Goal: Transaction & Acquisition: Purchase product/service

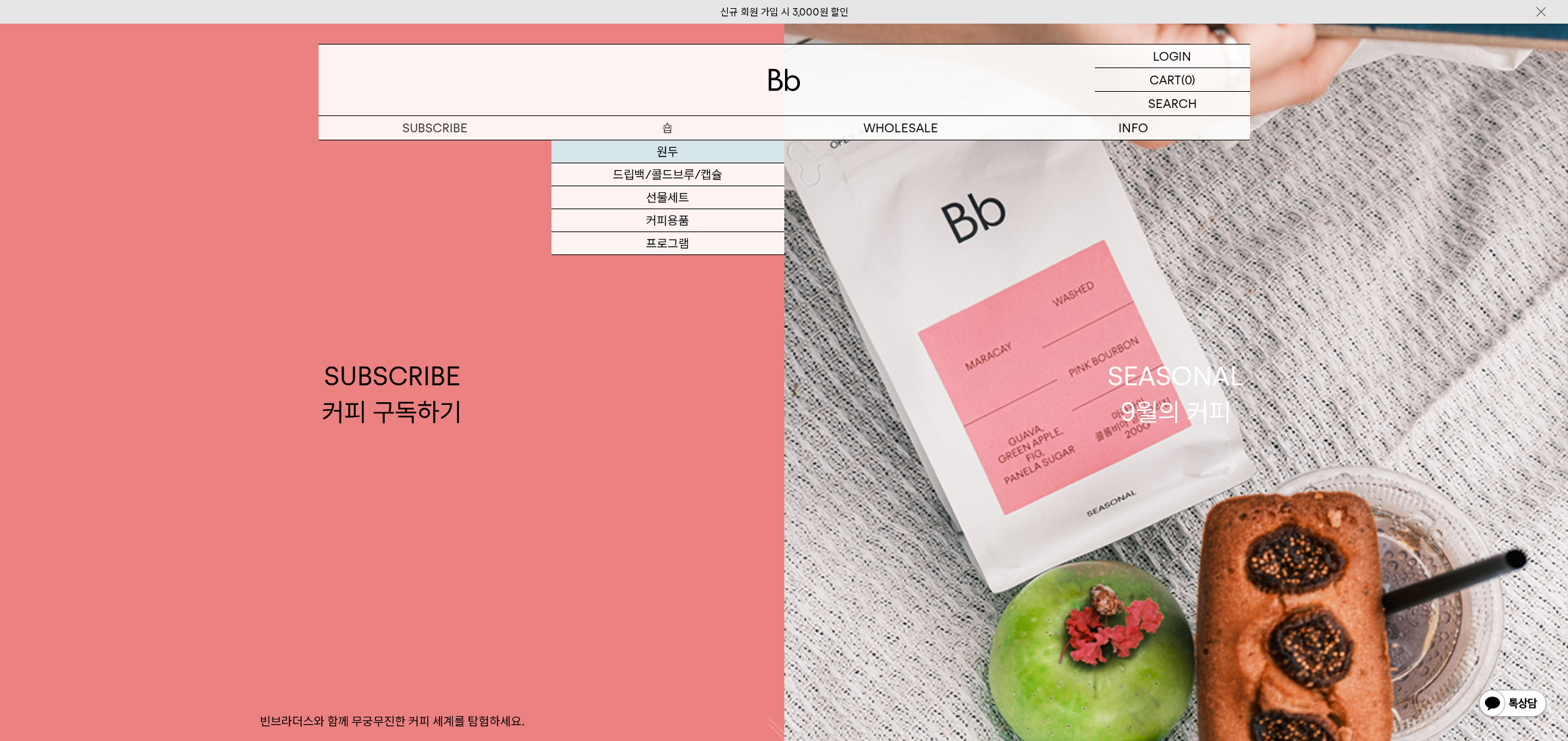
click at [673, 152] on link "원두" at bounding box center [668, 152] width 233 height 23
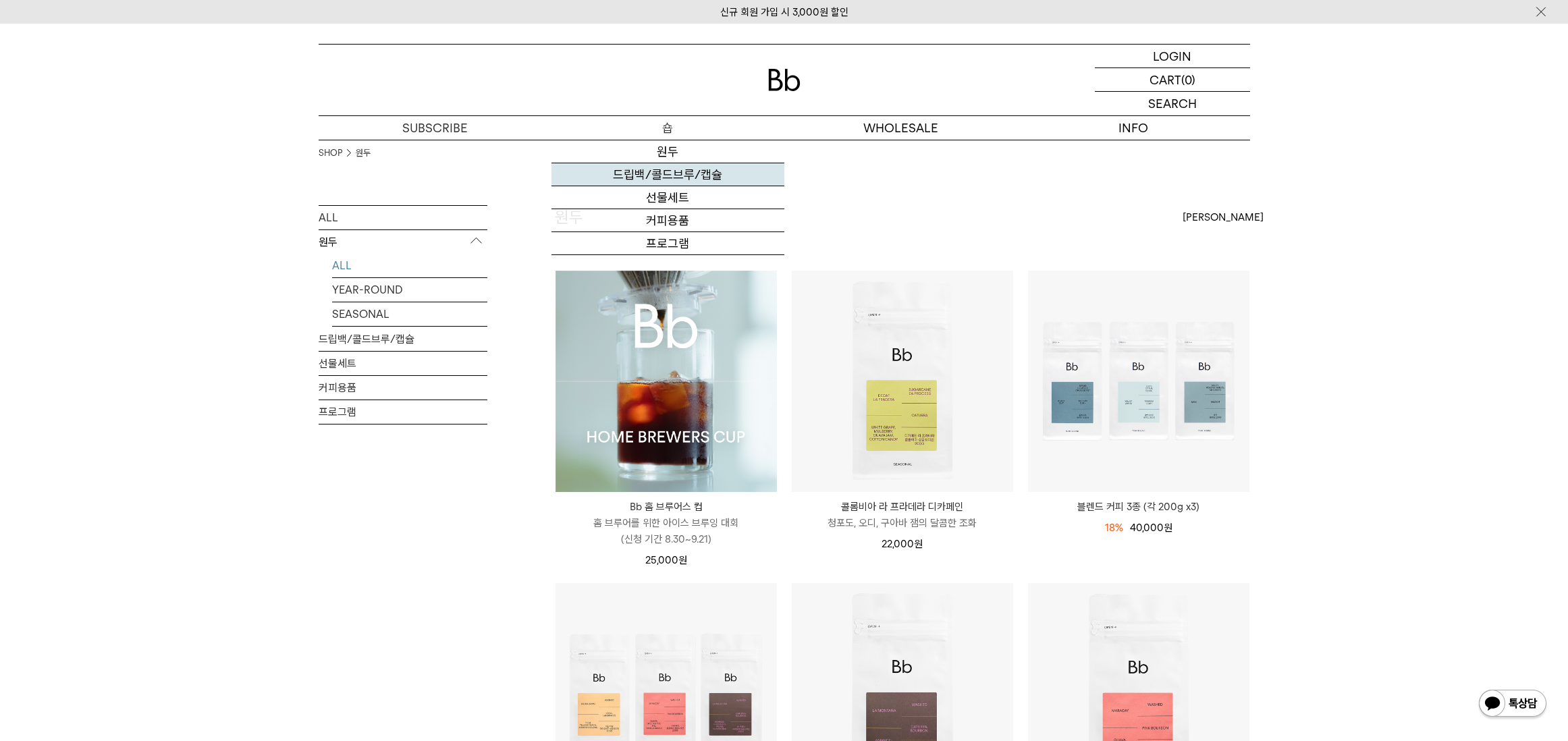
click at [667, 166] on link "드립백/콜드브루/캡슐" at bounding box center [668, 175] width 233 height 23
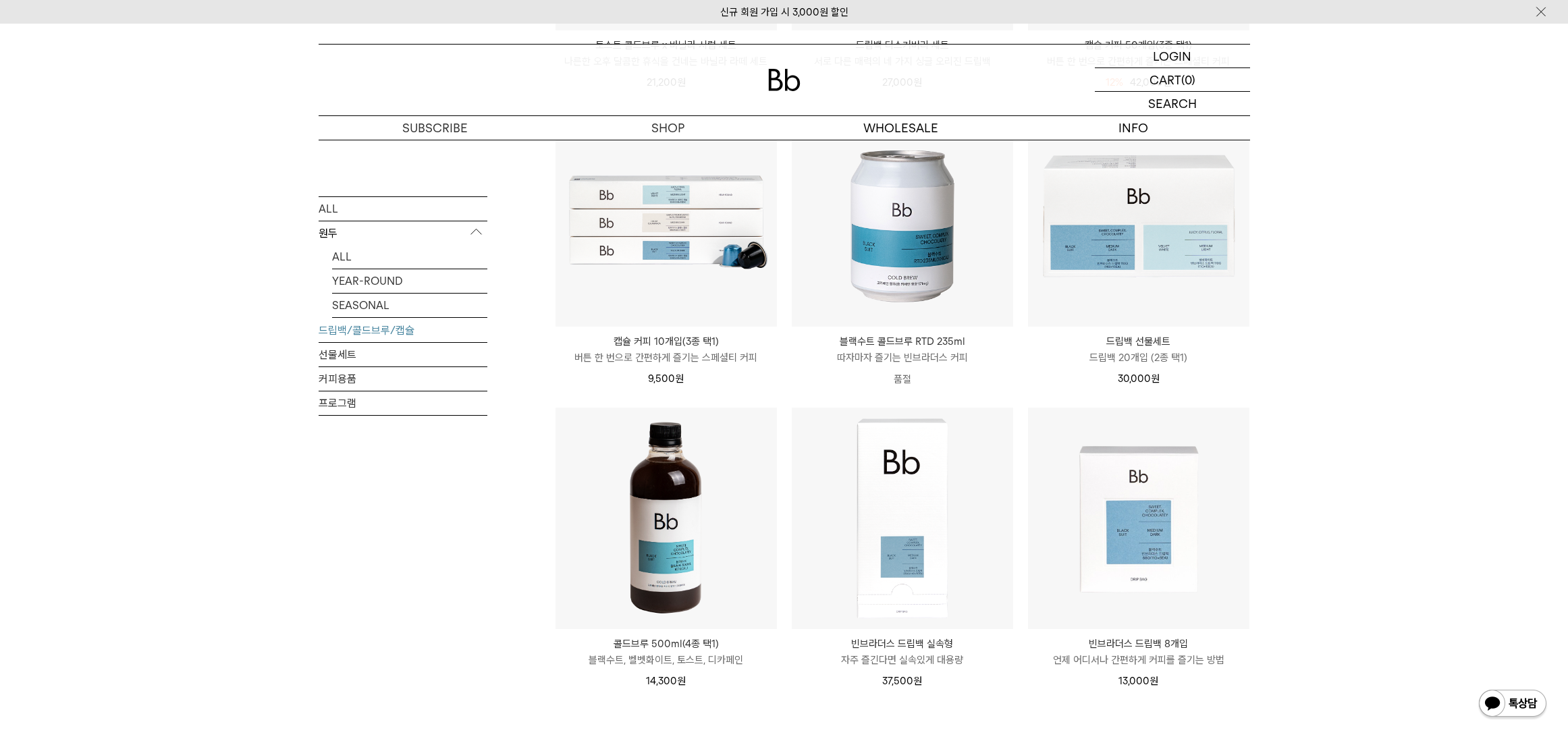
scroll to position [405, 0]
